Goal: Information Seeking & Learning: Learn about a topic

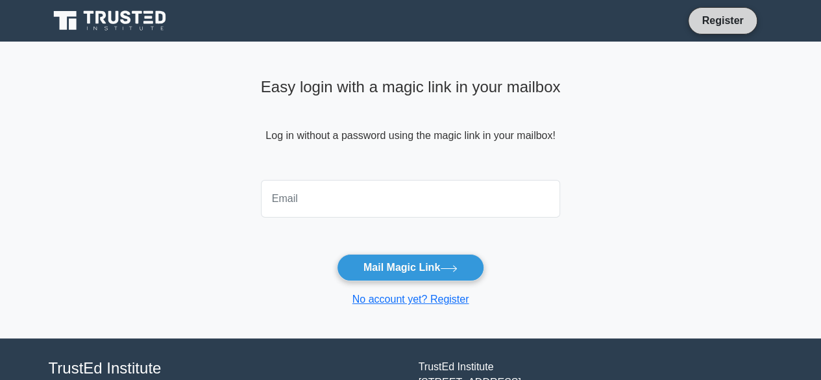
click at [718, 19] on link "Register" at bounding box center [722, 20] width 57 height 16
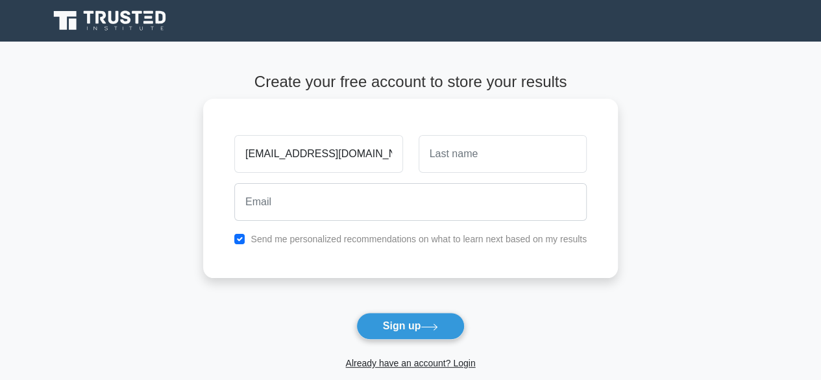
type input "nouka@gamil.com"
type input "Nouka"
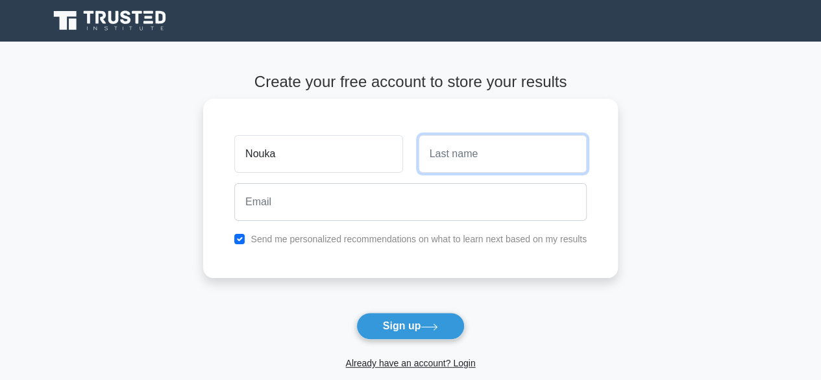
click at [440, 161] on input "text" at bounding box center [503, 154] width 168 height 38
type input "BD"
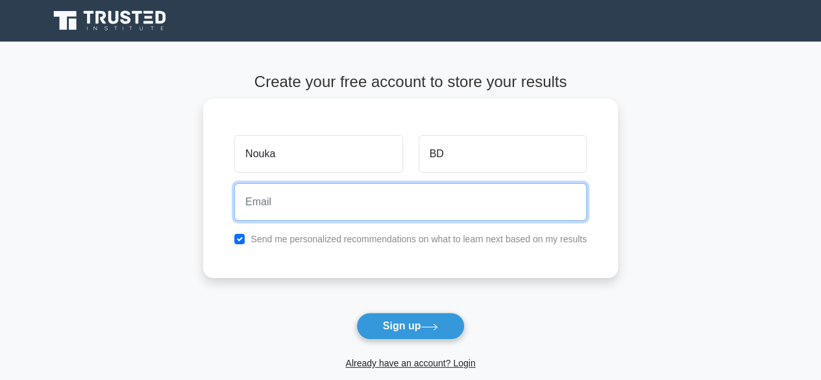
click at [384, 186] on input "email" at bounding box center [410, 202] width 353 height 38
paste input "nouka@gamil.com"
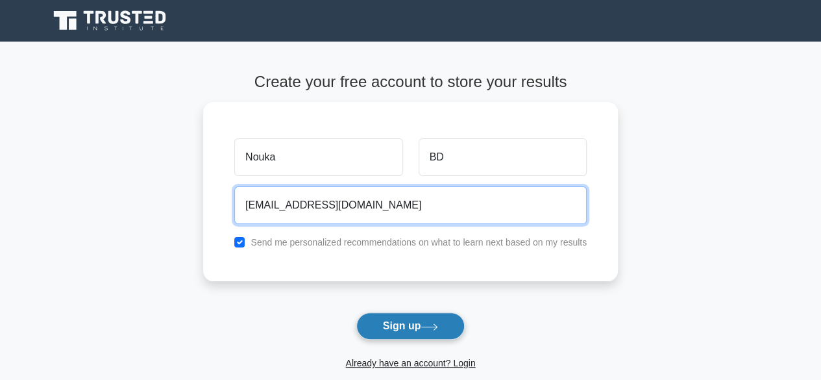
type input "nouka@gamil.com"
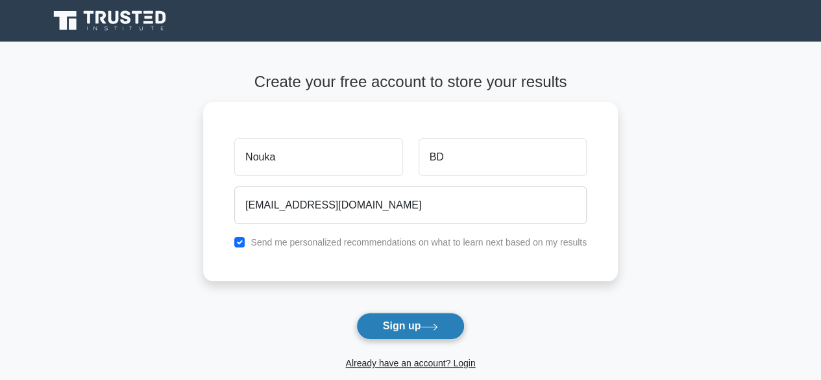
click at [408, 330] on button "Sign up" at bounding box center [410, 325] width 109 height 27
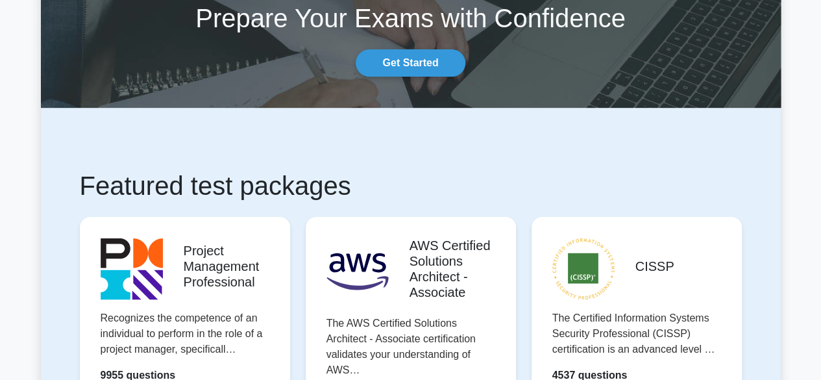
scroll to position [91, 0]
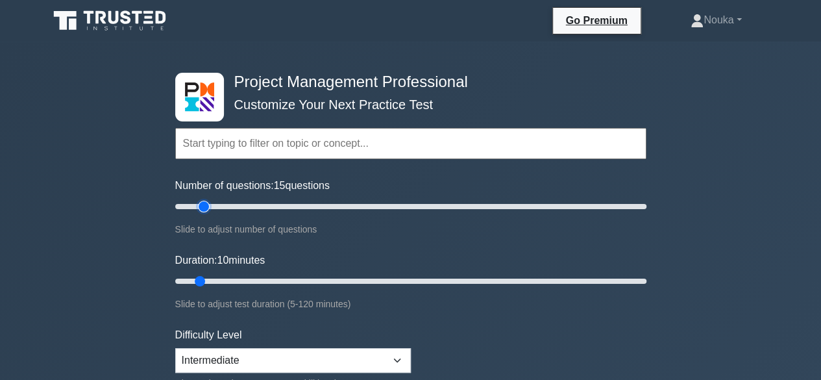
type input "15"
click at [206, 206] on input "Number of questions: 15 questions" at bounding box center [410, 207] width 471 height 16
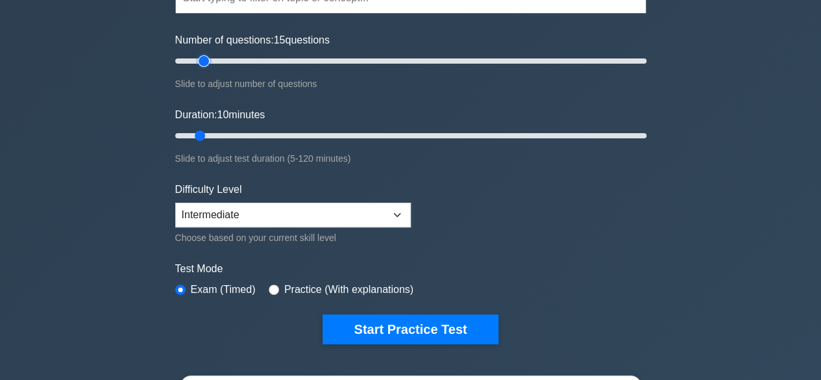
scroll to position [151, 0]
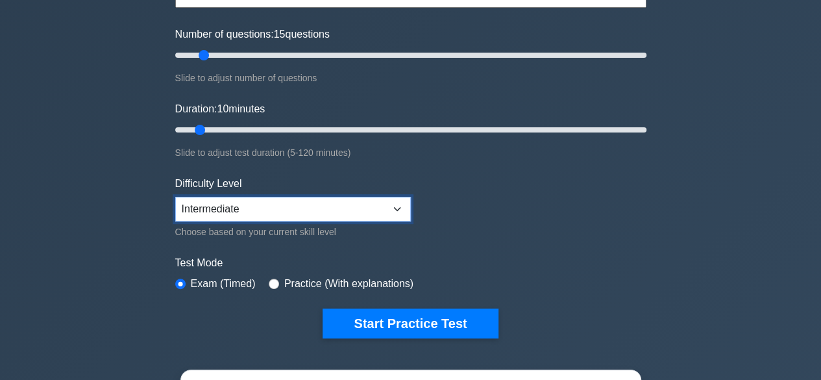
click at [401, 204] on select "Beginner Intermediate Expert" at bounding box center [293, 209] width 236 height 25
select select "expert"
click at [175, 197] on select "Beginner Intermediate Expert" at bounding box center [293, 209] width 236 height 25
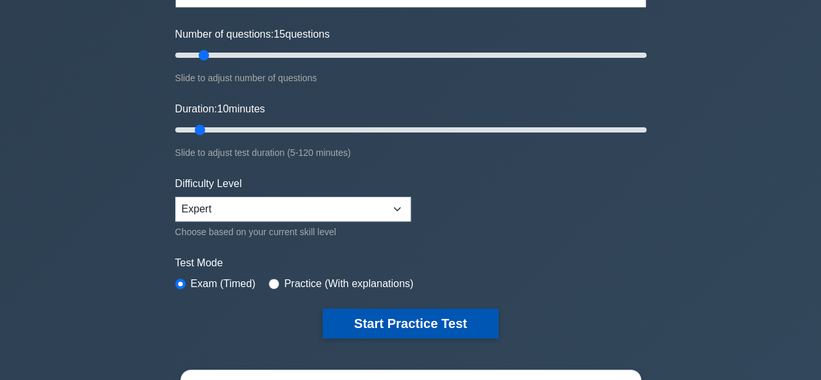
click at [429, 315] on button "Start Practice Test" at bounding box center [410, 323] width 175 height 30
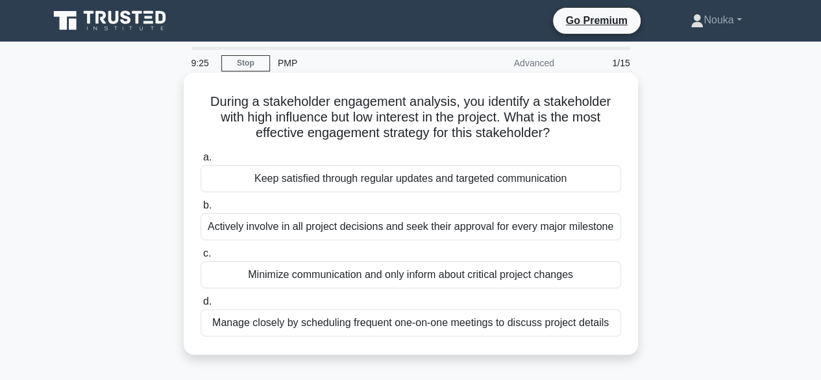
click at [361, 275] on div "Minimize communication and only inform about critical project changes" at bounding box center [411, 274] width 421 height 27
click at [201, 258] on input "c. Minimize communication and only inform about critical project changes" at bounding box center [201, 253] width 0 height 8
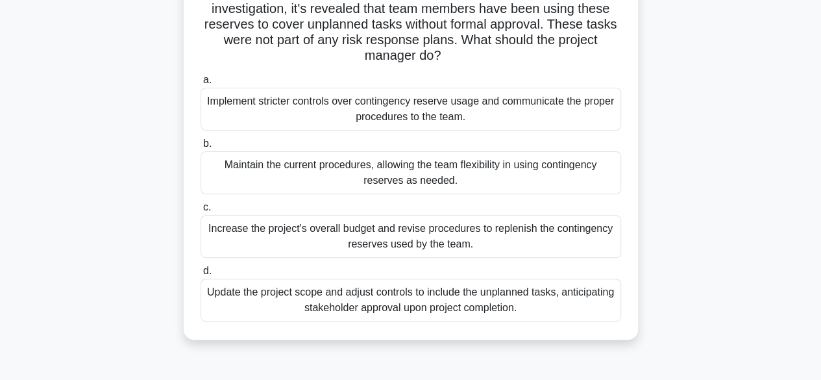
scroll to position [125, 0]
click at [397, 108] on div "Implement stricter controls over contingency reserve usage and communicate the …" at bounding box center [411, 108] width 421 height 43
click at [201, 84] on input "a. Implement stricter controls over contingency reserve usage and communicate t…" at bounding box center [201, 79] width 0 height 8
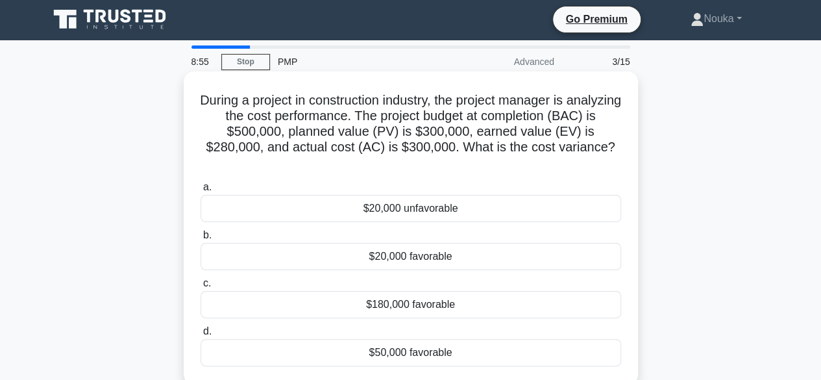
scroll to position [0, 0]
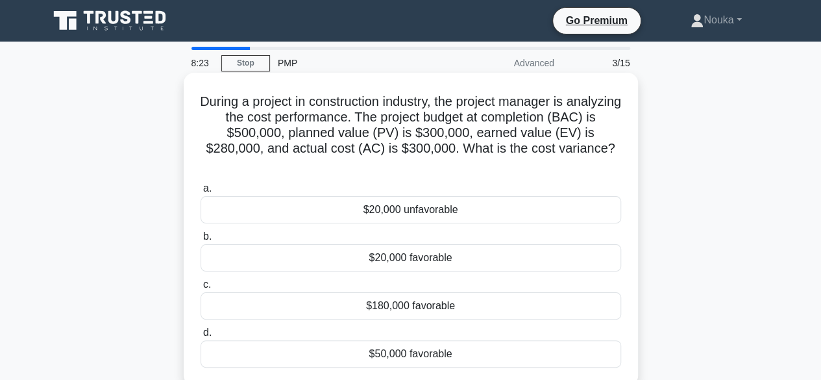
click at [412, 215] on div "$20,000 unfavorable" at bounding box center [411, 209] width 421 height 27
click at [201, 193] on input "a. $20,000 unfavorable" at bounding box center [201, 188] width 0 height 8
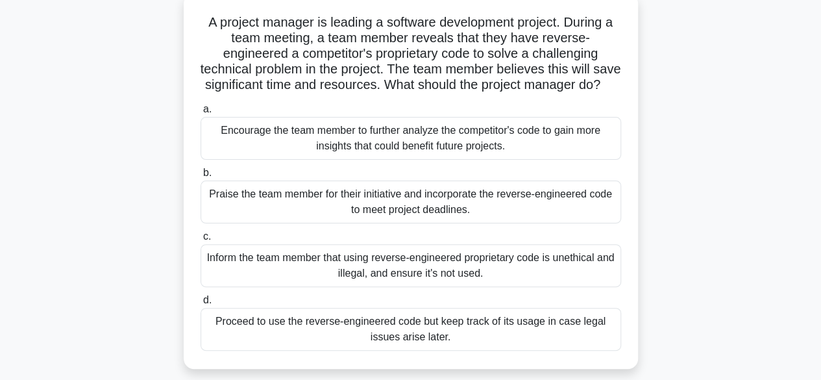
scroll to position [80, 0]
click at [431, 159] on div "Encourage the team member to further analyze the competitor's code to gain more…" at bounding box center [411, 137] width 421 height 43
click at [201, 113] on input "a. Encourage the team member to further analyze the competitor's code to gain m…" at bounding box center [201, 109] width 0 height 8
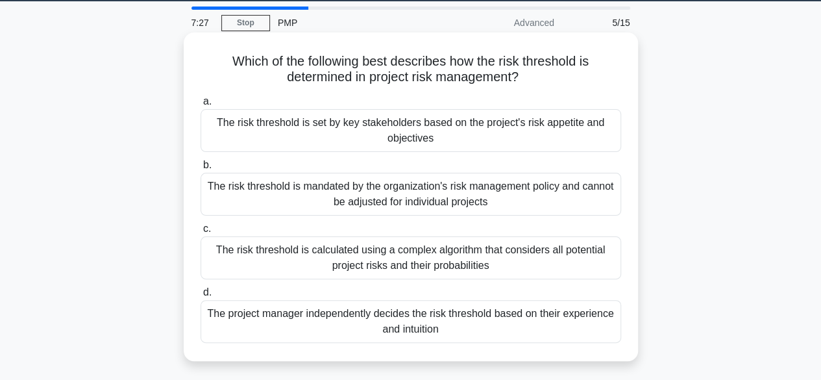
scroll to position [42, 0]
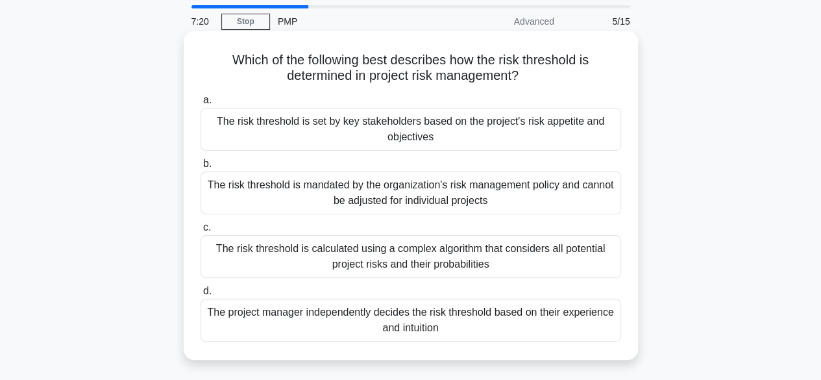
click at [455, 116] on div "The risk threshold is set by key stakeholders based on the project's risk appet…" at bounding box center [411, 129] width 421 height 43
click at [201, 105] on input "a. The risk threshold is set by key stakeholders based on the project's risk ap…" at bounding box center [201, 100] width 0 height 8
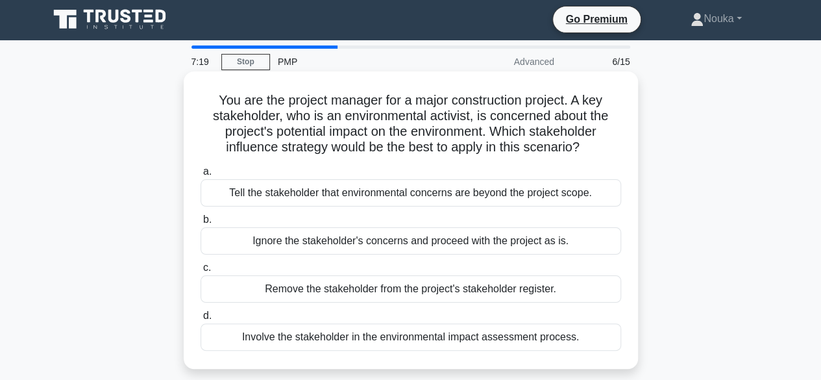
scroll to position [0, 0]
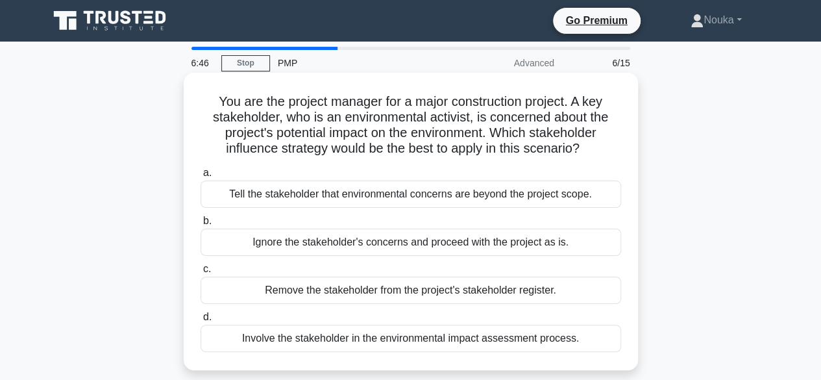
click at [363, 337] on div "Involve the stakeholder in the environmental impact assessment process." at bounding box center [411, 338] width 421 height 27
click at [201, 321] on input "d. Involve the stakeholder in the environmental impact assessment process." at bounding box center [201, 317] width 0 height 8
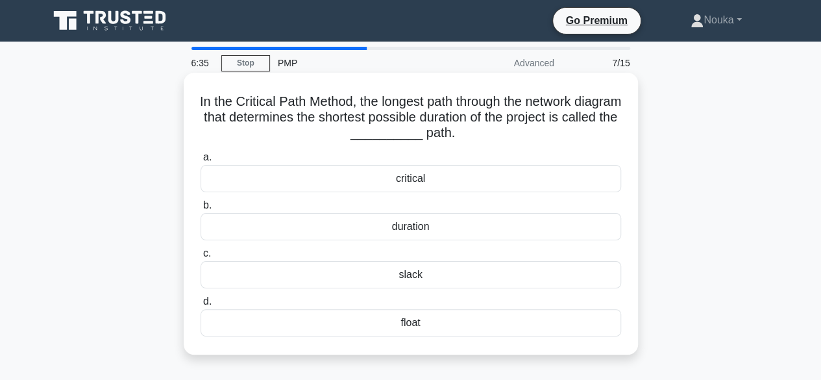
click at [408, 184] on div "critical" at bounding box center [411, 178] width 421 height 27
click at [201, 162] on input "a. critical" at bounding box center [201, 157] width 0 height 8
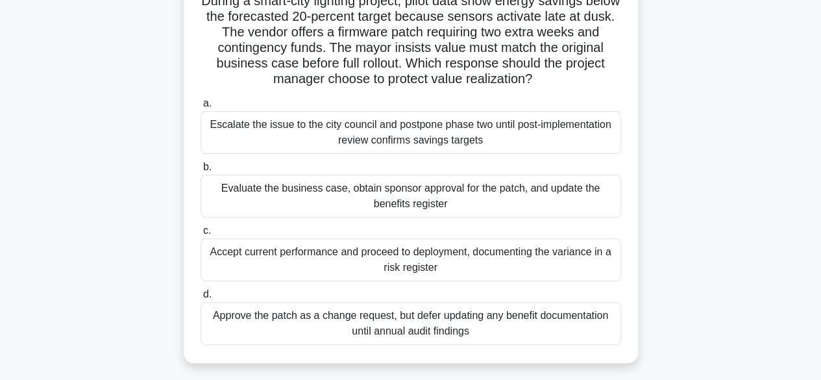
scroll to position [101, 0]
click at [409, 203] on div "Evaluate the business case, obtain sponsor approval for the patch, and update t…" at bounding box center [411, 195] width 421 height 43
click at [201, 171] on input "b. Evaluate the business case, obtain sponsor approval for the patch, and updat…" at bounding box center [201, 166] width 0 height 8
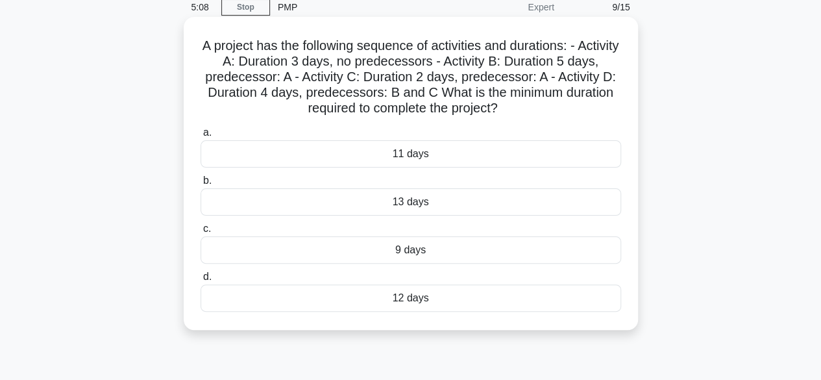
scroll to position [0, 0]
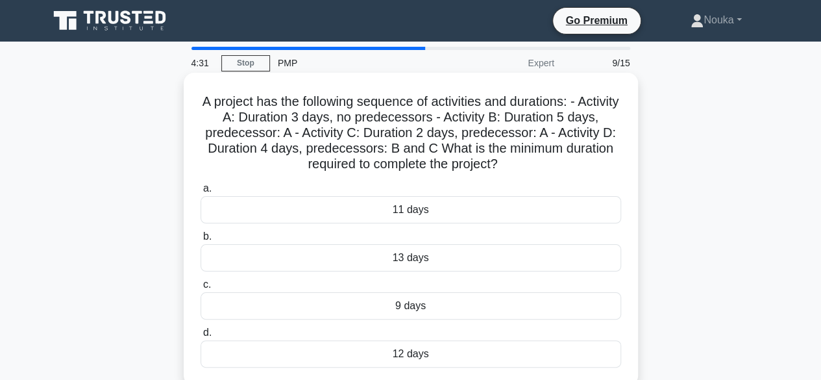
click at [398, 347] on div "12 days" at bounding box center [411, 353] width 421 height 27
click at [201, 337] on input "d. 12 days" at bounding box center [201, 333] width 0 height 8
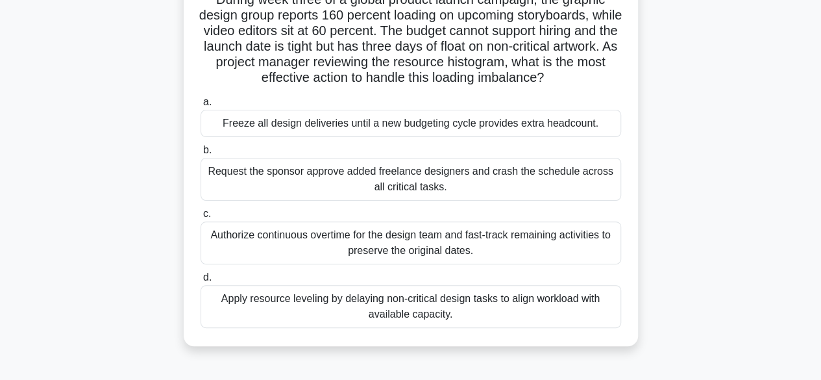
scroll to position [107, 0]
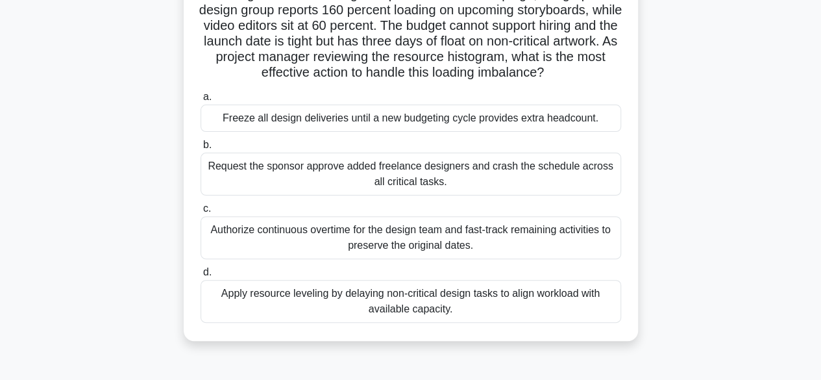
click at [392, 299] on div "Apply resource leveling by delaying non-critical design tasks to align workload…" at bounding box center [411, 301] width 421 height 43
click at [201, 277] on input "d. Apply resource leveling by delaying non-critical design tasks to align workl…" at bounding box center [201, 272] width 0 height 8
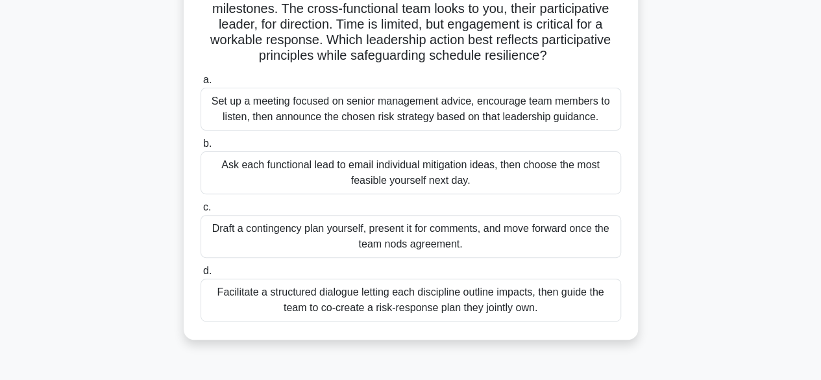
scroll to position [129, 0]
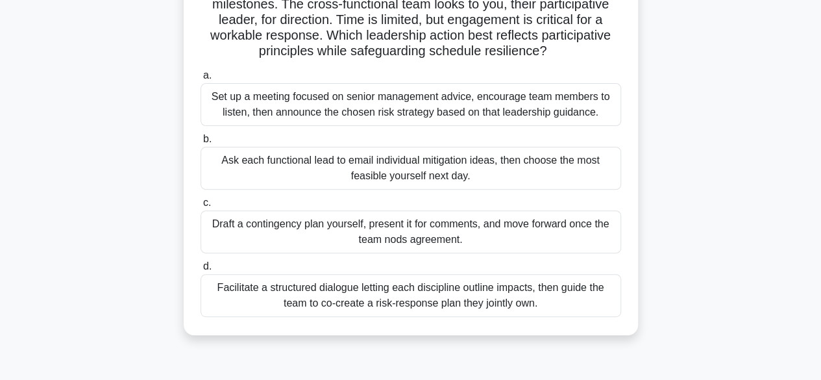
click at [351, 290] on div "Facilitate a structured dialogue letting each discipline outline impacts, then …" at bounding box center [411, 295] width 421 height 43
click at [201, 271] on input "d. Facilitate a structured dialogue letting each discipline outline impacts, th…" at bounding box center [201, 266] width 0 height 8
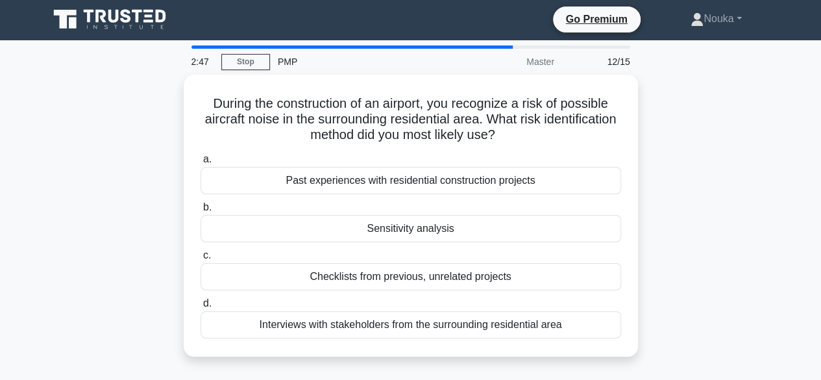
scroll to position [0, 0]
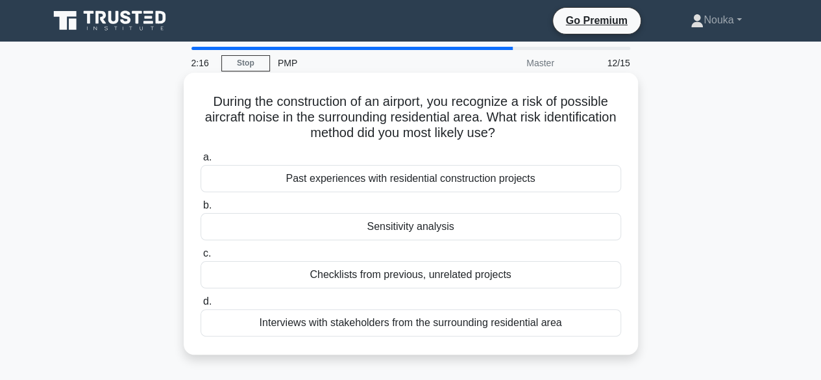
click at [402, 325] on div "Interviews with stakeholders from the surrounding residential area" at bounding box center [411, 322] width 421 height 27
click at [201, 306] on input "d. Interviews with stakeholders from the surrounding residential area" at bounding box center [201, 301] width 0 height 8
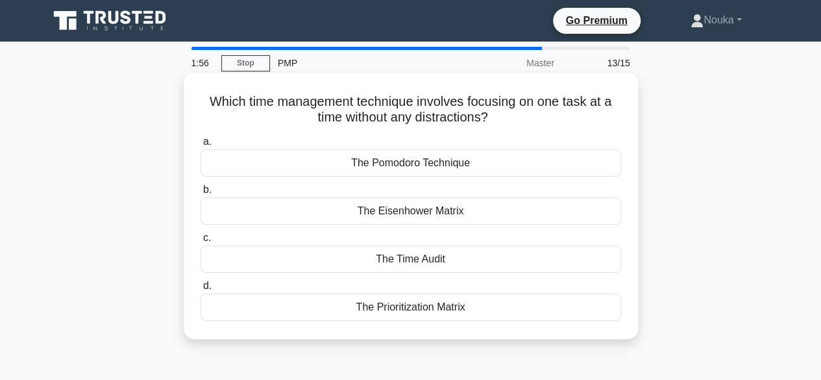
click at [431, 159] on div "The Pomodoro Technique" at bounding box center [411, 162] width 421 height 27
click at [201, 146] on input "a. The Pomodoro Technique" at bounding box center [201, 142] width 0 height 8
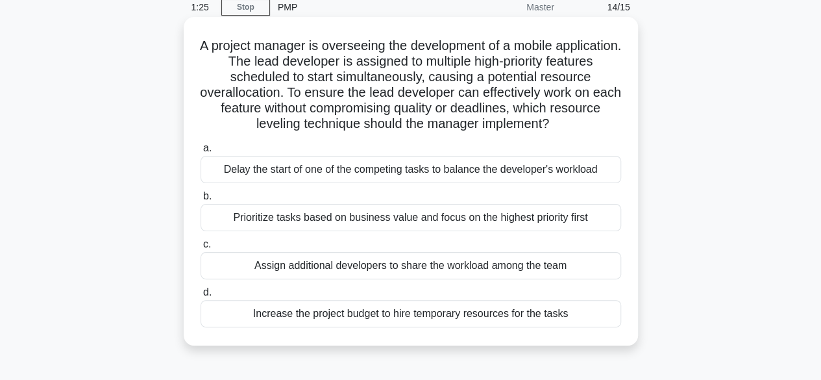
scroll to position [55, 0]
click at [426, 219] on div "Prioritize tasks based on business value and focus on the highest priority first" at bounding box center [411, 218] width 421 height 27
click at [201, 201] on input "b. Prioritize tasks based on business value and focus on the highest priority f…" at bounding box center [201, 197] width 0 height 8
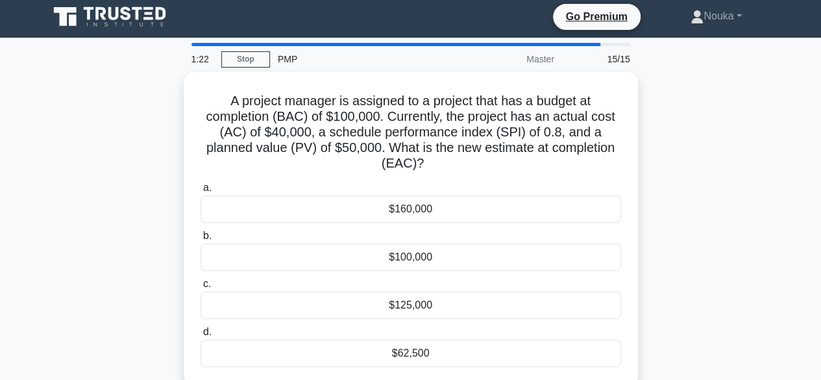
scroll to position [0, 0]
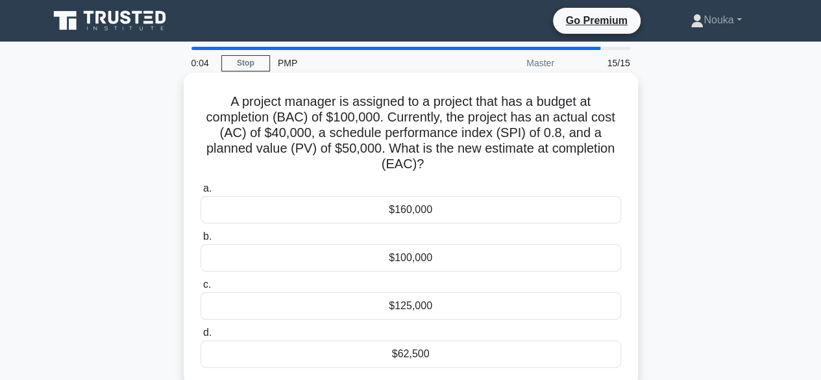
click at [405, 255] on div "$100,000" at bounding box center [411, 257] width 421 height 27
click at [201, 241] on input "b. $100,000" at bounding box center [201, 236] width 0 height 8
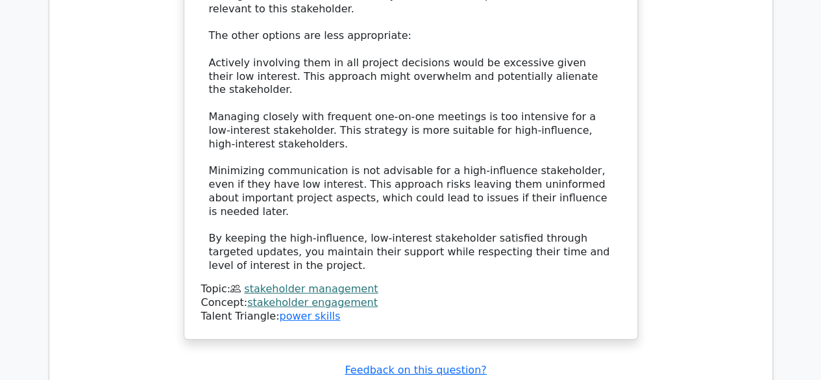
scroll to position [1957, 0]
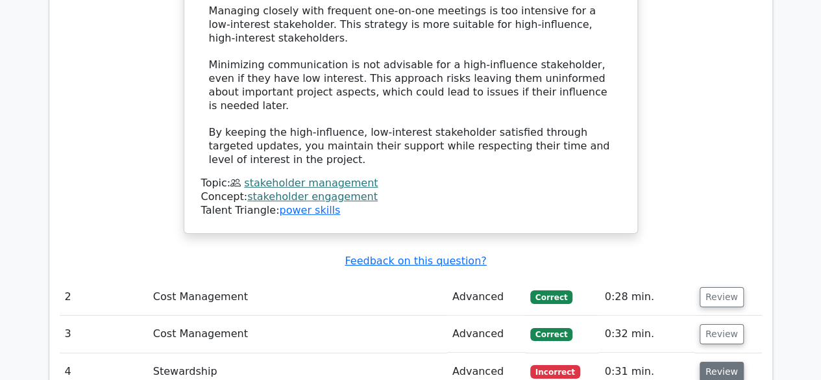
click at [714, 362] on button "Review" at bounding box center [722, 372] width 44 height 20
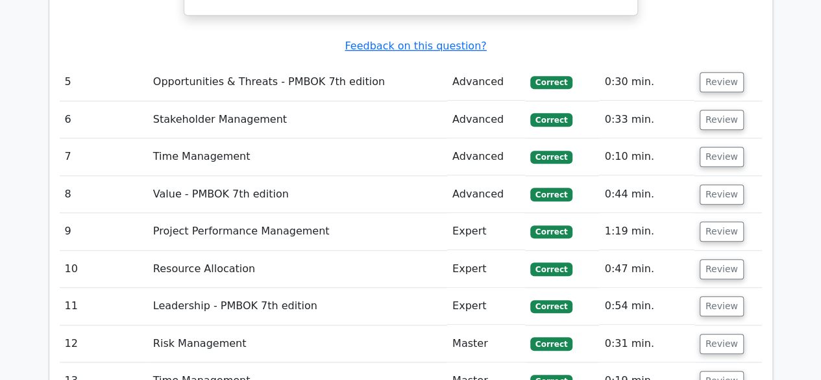
scroll to position [2930, 0]
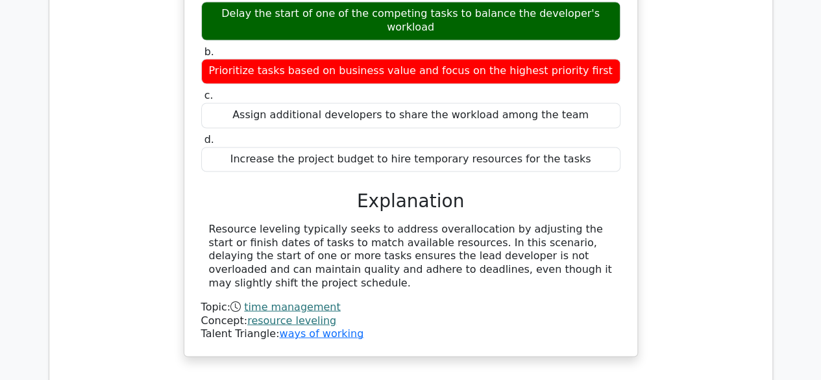
scroll to position [3509, 0]
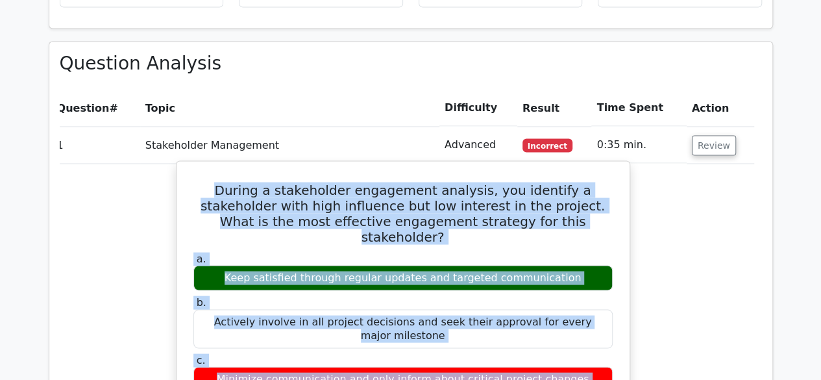
scroll to position [1187, 0]
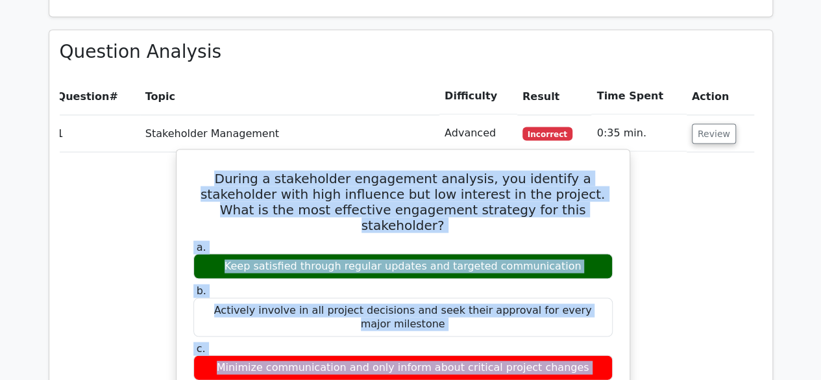
drag, startPoint x: 196, startPoint y: 146, endPoint x: 606, endPoint y: 310, distance: 441.2
copy div "During a stakeholder engagement analysis, you identify a stakeholder with high …"
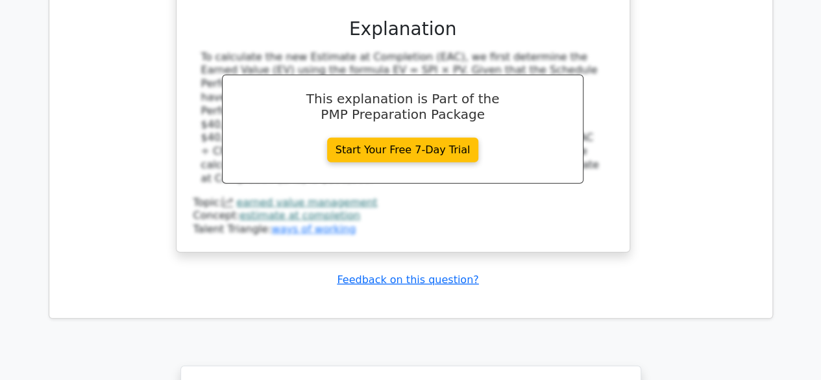
scroll to position [4579, 0]
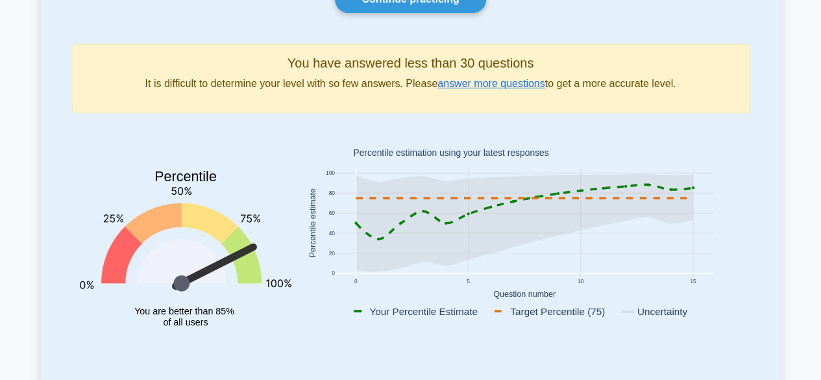
scroll to position [145, 0]
click at [693, 186] on icon at bounding box center [692, 187] width 3 height 3
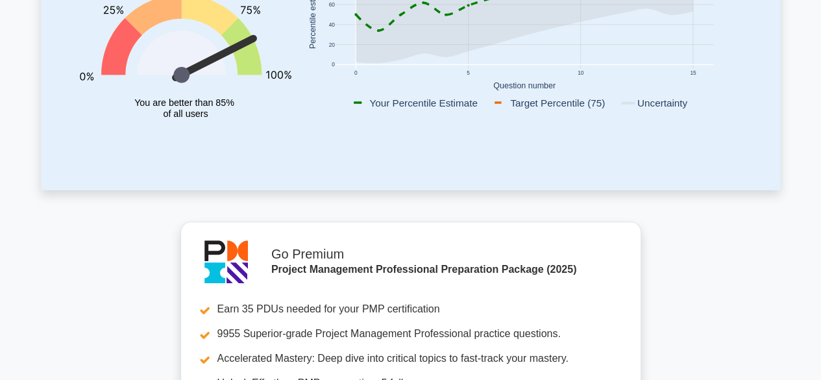
scroll to position [353, 0]
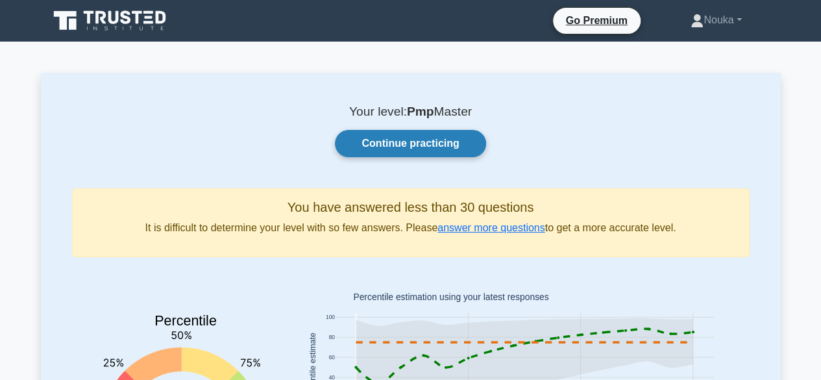
click at [435, 146] on link "Continue practicing" at bounding box center [410, 143] width 151 height 27
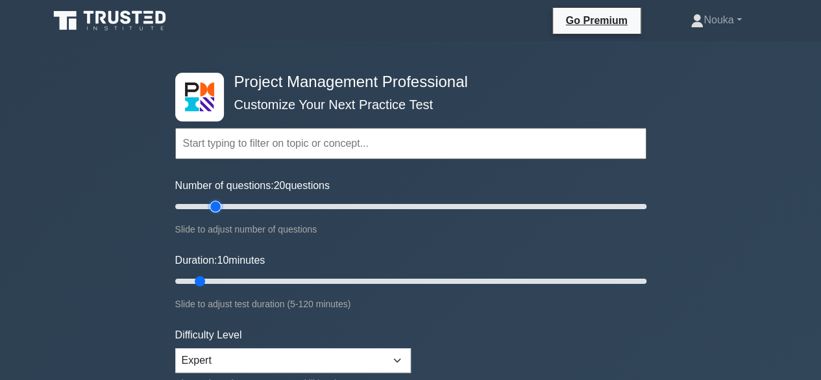
type input "20"
click at [221, 208] on input "Number of questions: 20 questions" at bounding box center [410, 207] width 471 height 16
type input "15"
click at [222, 279] on input "Duration: 15 minutes" at bounding box center [410, 281] width 471 height 16
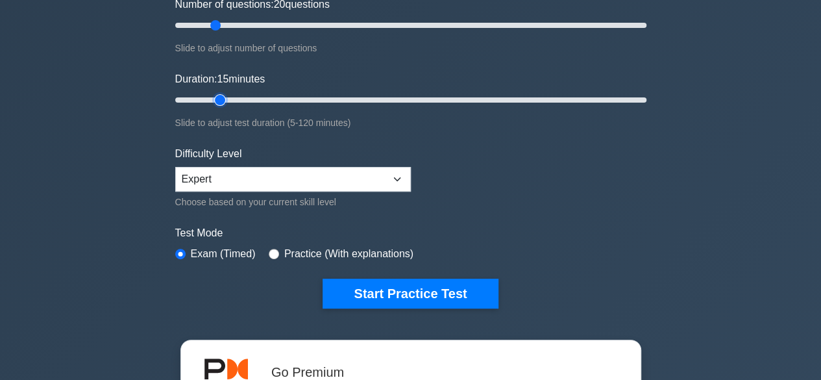
scroll to position [182, 0]
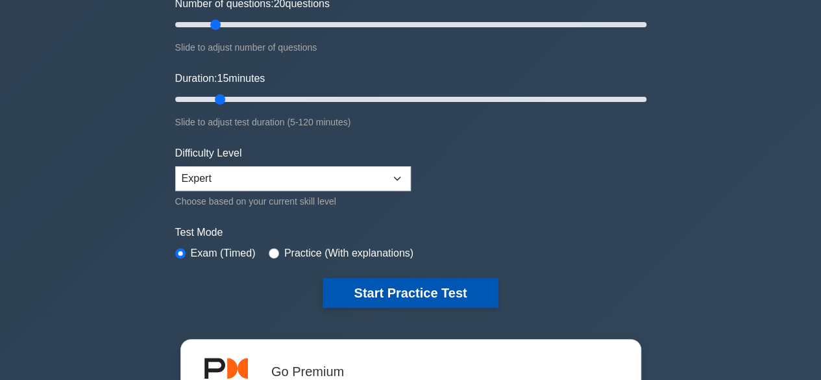
click at [408, 292] on button "Start Practice Test" at bounding box center [410, 293] width 175 height 30
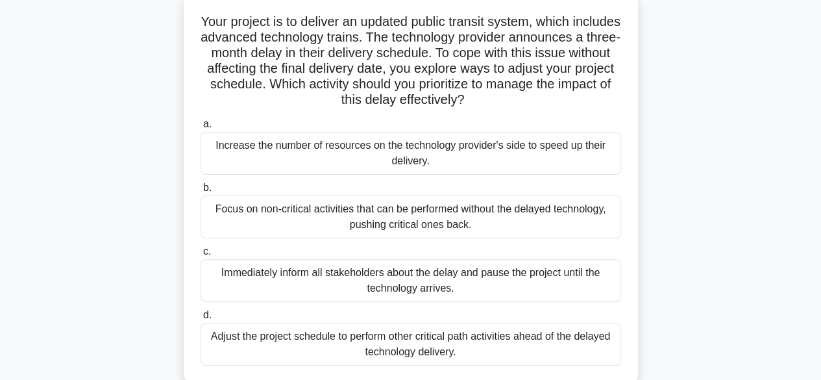
scroll to position [96, 0]
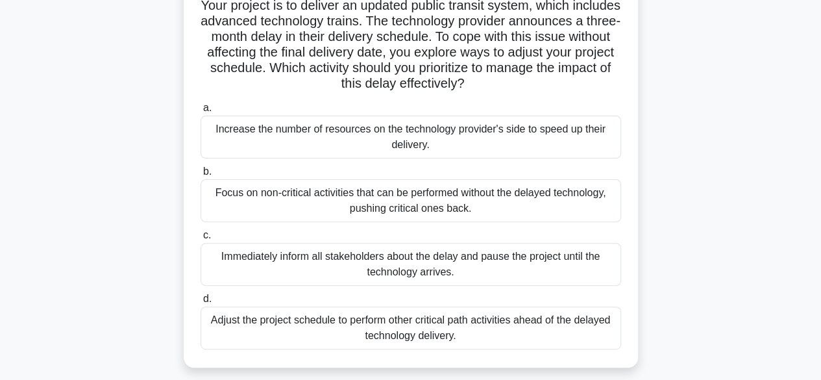
click at [427, 323] on div "Adjust the project schedule to perform other critical path activities ahead of …" at bounding box center [411, 327] width 421 height 43
click at [201, 303] on input "d. Adjust the project schedule to perform other critical path activities ahead …" at bounding box center [201, 299] width 0 height 8
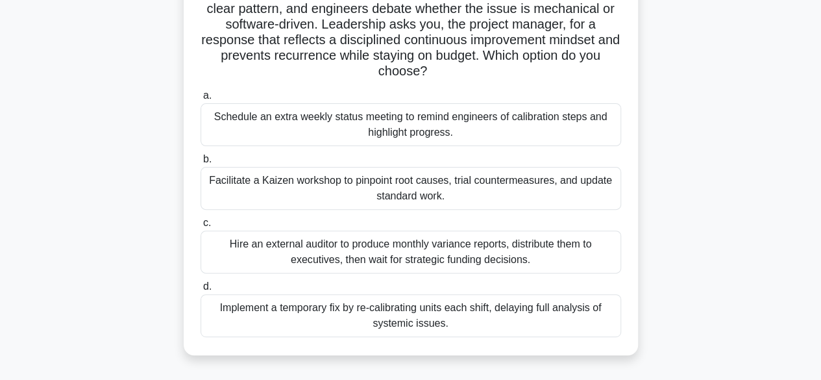
scroll to position [123, 0]
click at [414, 182] on div "Facilitate a Kaizen workshop to pinpoint root causes, trial countermeasures, an…" at bounding box center [411, 189] width 421 height 43
click at [201, 164] on input "b. Facilitate a Kaizen workshop to pinpoint root causes, trial countermeasures,…" at bounding box center [201, 160] width 0 height 8
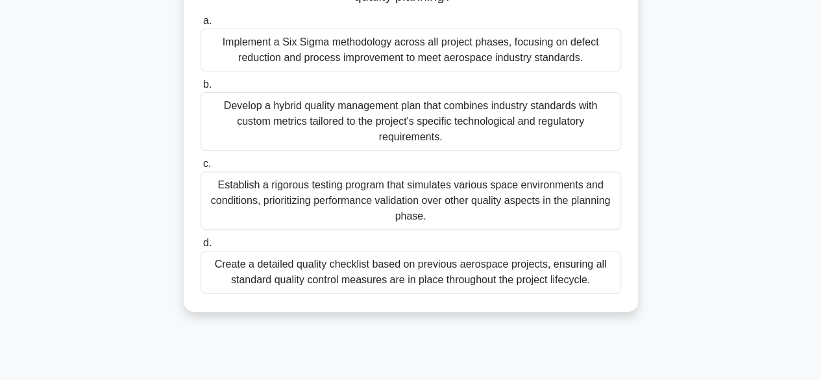
scroll to position [203, 0]
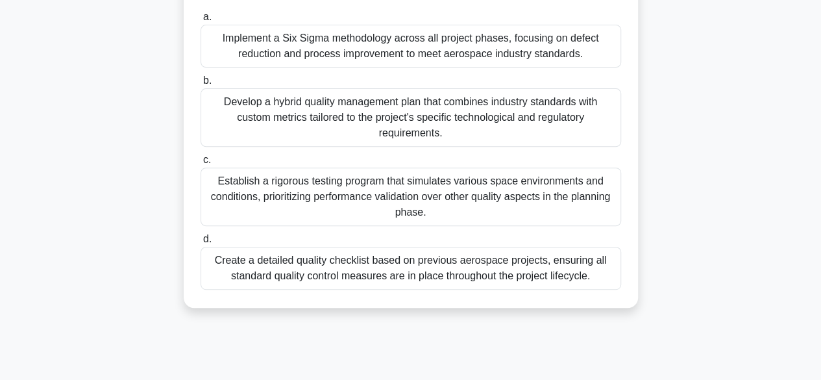
click at [403, 192] on div "Establish a rigorous testing program that simulates various space environments …" at bounding box center [411, 197] width 421 height 58
click at [201, 164] on input "c. Establish a rigorous testing program that simulates various space environmen…" at bounding box center [201, 160] width 0 height 8
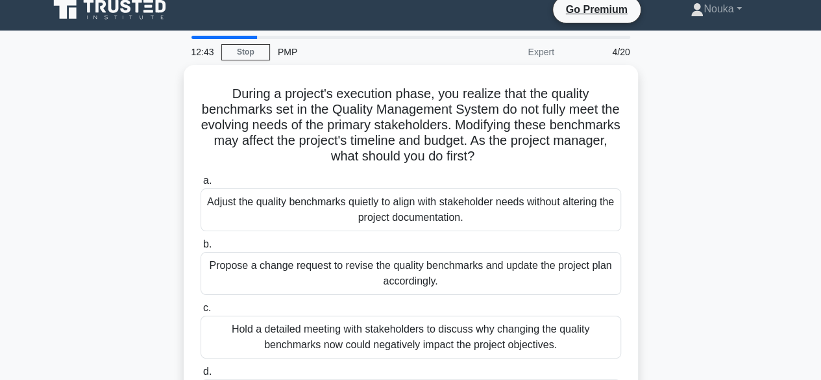
scroll to position [0, 0]
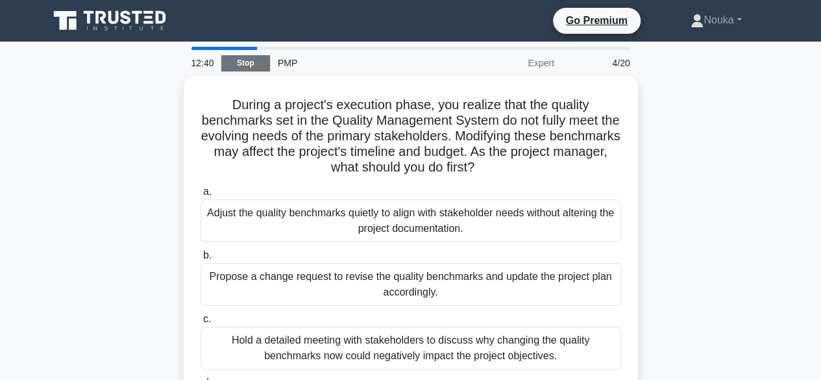
click at [256, 66] on link "Stop" at bounding box center [245, 63] width 49 height 16
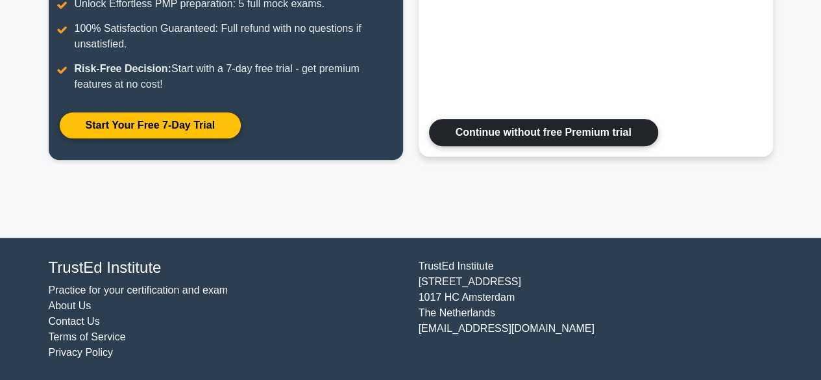
click at [545, 140] on link "Continue without free Premium trial" at bounding box center [543, 132] width 229 height 27
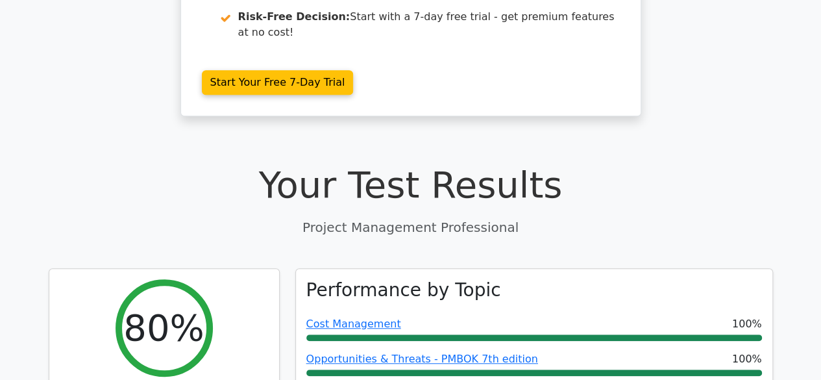
scroll to position [270, 0]
